Goal: Find specific page/section: Find specific page/section

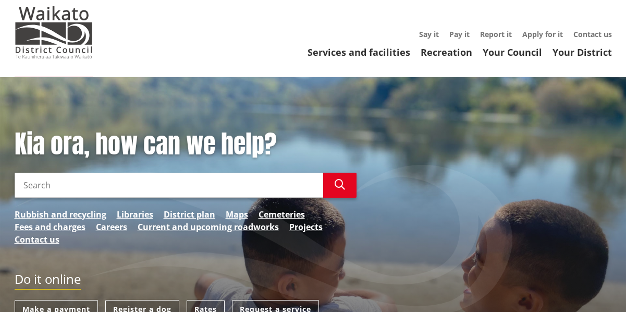
scroll to position [33, 0]
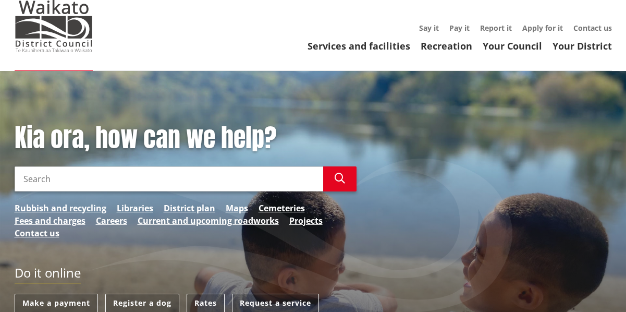
click at [31, 179] on input "Search" at bounding box center [169, 178] width 309 height 25
type input "m"
type input "Mooring ownership change"
click at [335, 180] on icon "button" at bounding box center [340, 178] width 10 height 10
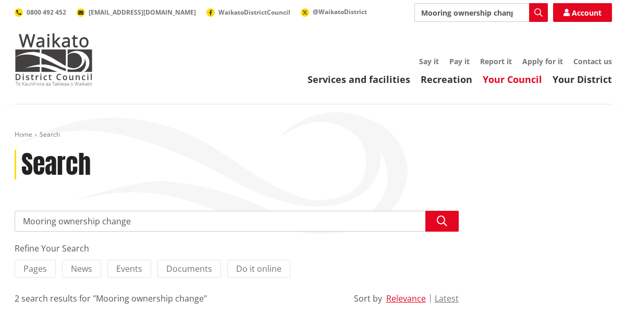
click at [511, 82] on link "Your Council" at bounding box center [512, 79] width 59 height 13
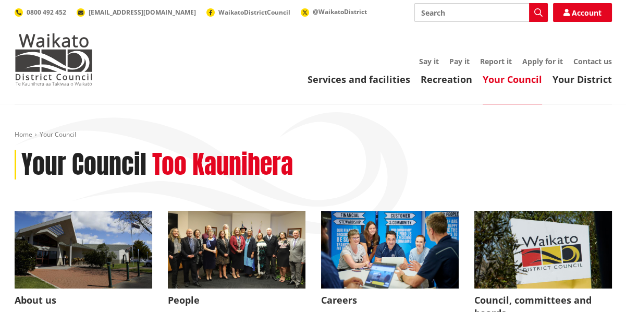
drag, startPoint x: 565, startPoint y: 78, endPoint x: 406, endPoint y: 132, distance: 167.5
click at [406, 132] on ol "Home Your Council" at bounding box center [313, 134] width 597 height 9
click at [445, 80] on link "Recreation" at bounding box center [447, 79] width 52 height 13
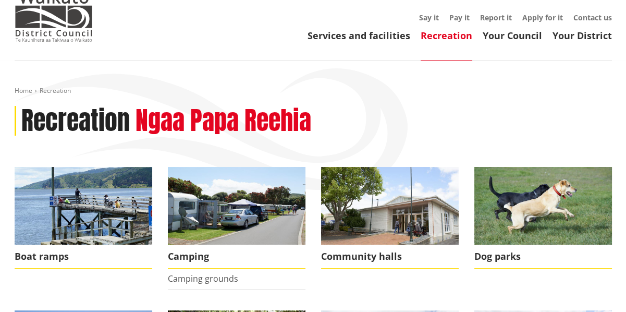
scroll to position [43, 0]
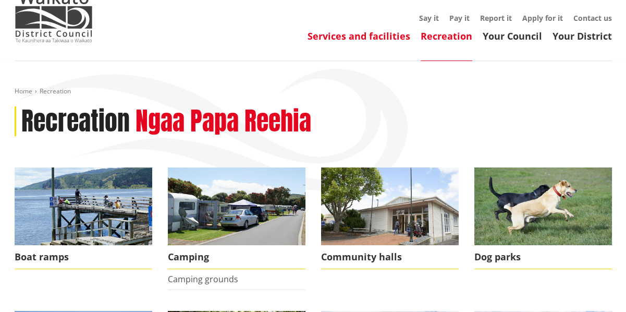
click at [360, 37] on link "Services and facilities" at bounding box center [359, 36] width 103 height 13
